Goal: Information Seeking & Learning: Learn about a topic

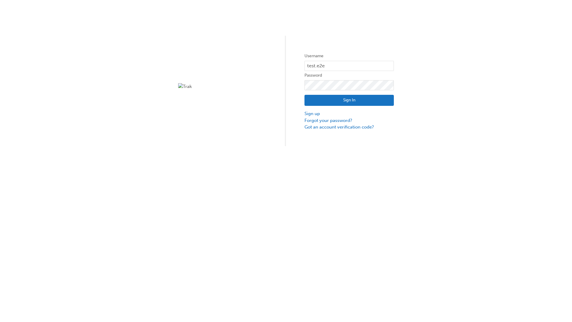
type input "test.e2e.user31"
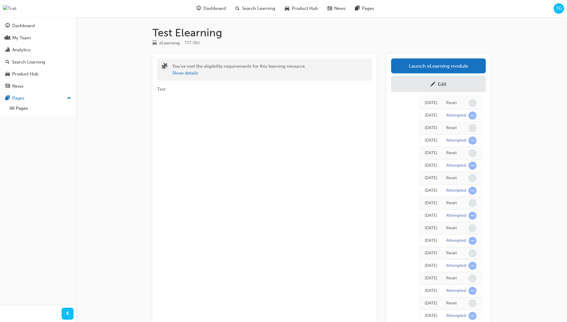
scroll to position [53, 0]
